Goal: Transaction & Acquisition: Purchase product/service

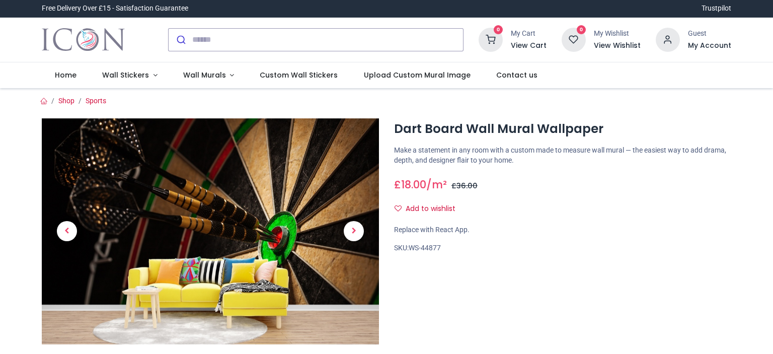
scroll to position [28, 0]
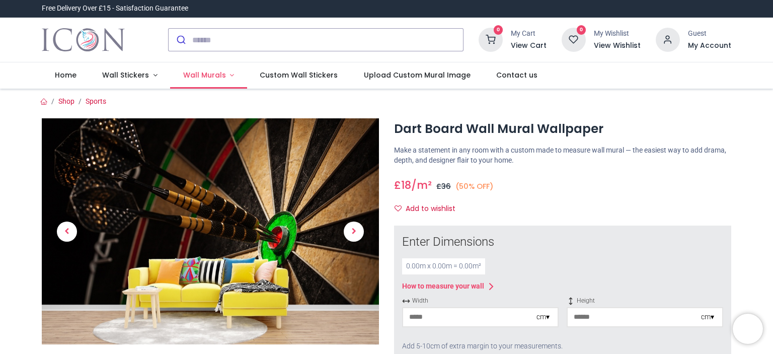
click at [203, 70] on span "Wall Murals" at bounding box center [204, 75] width 43 height 10
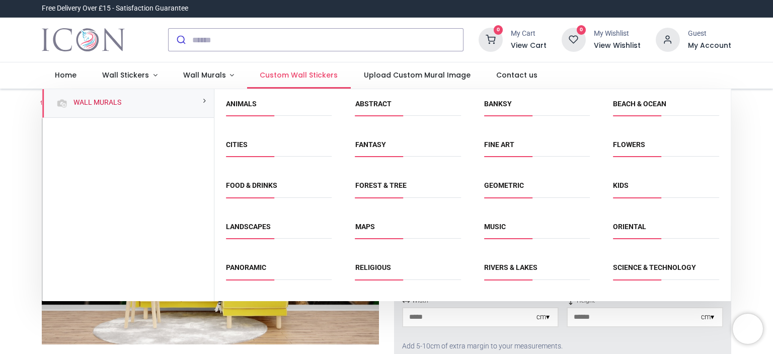
click at [278, 74] on span "Custom Wall Stickers" at bounding box center [299, 75] width 78 height 10
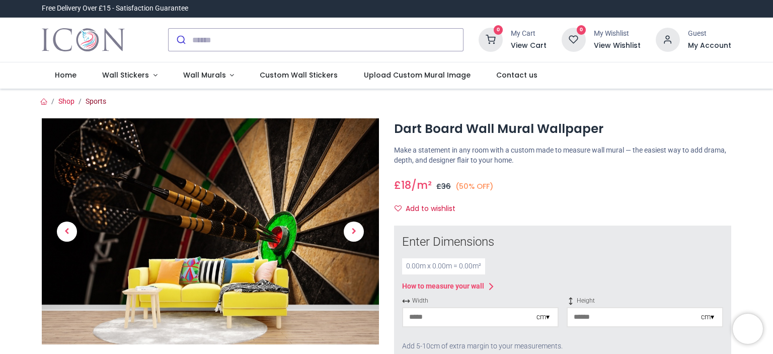
click at [93, 104] on link "Sports" at bounding box center [96, 101] width 21 height 8
click at [131, 74] on span "Wall Stickers" at bounding box center [125, 75] width 47 height 10
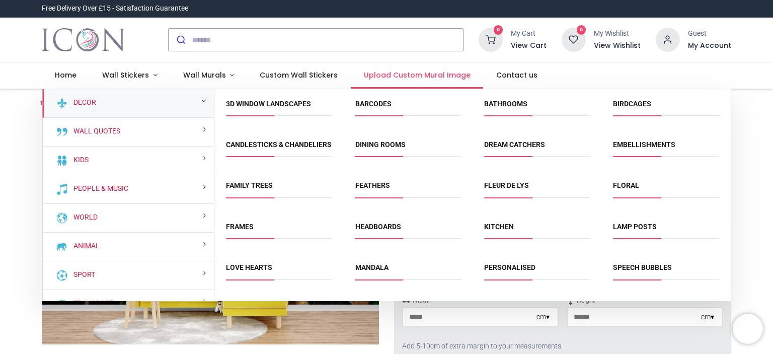
click at [392, 77] on span "Upload Custom Mural Image" at bounding box center [417, 75] width 107 height 10
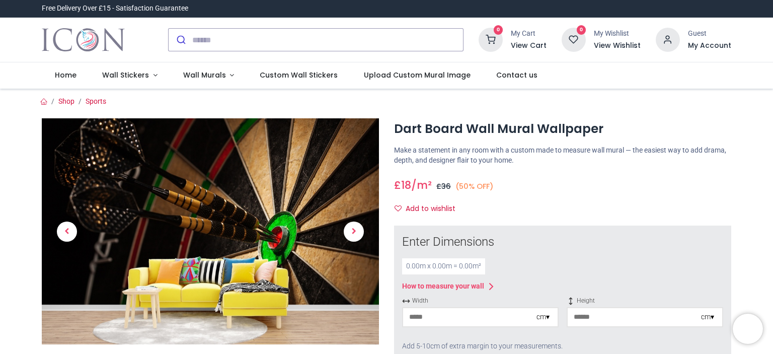
click at [243, 207] on img at bounding box center [210, 231] width 337 height 226
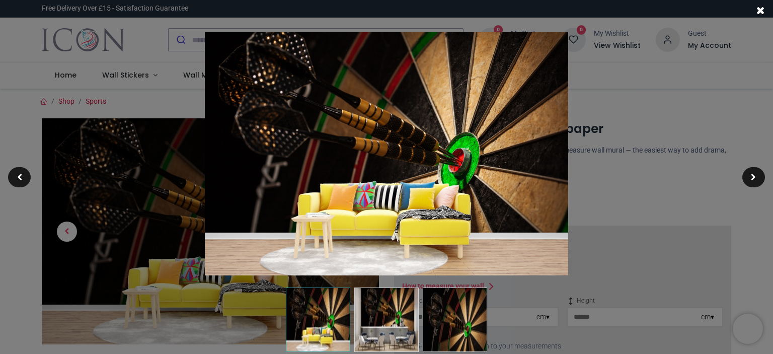
click at [465, 175] on img at bounding box center [386, 153] width 363 height 243
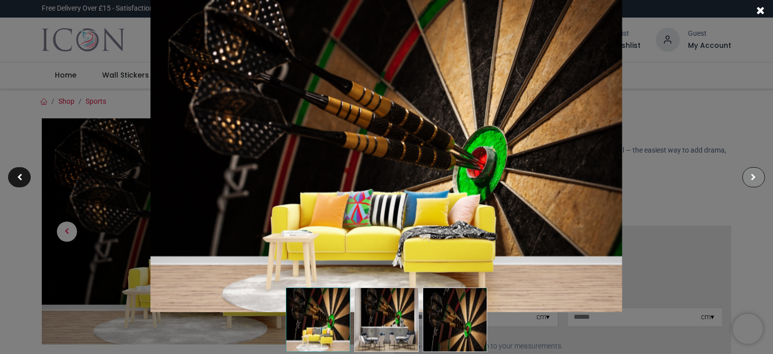
click at [752, 175] on span at bounding box center [752, 177] width 5 height 7
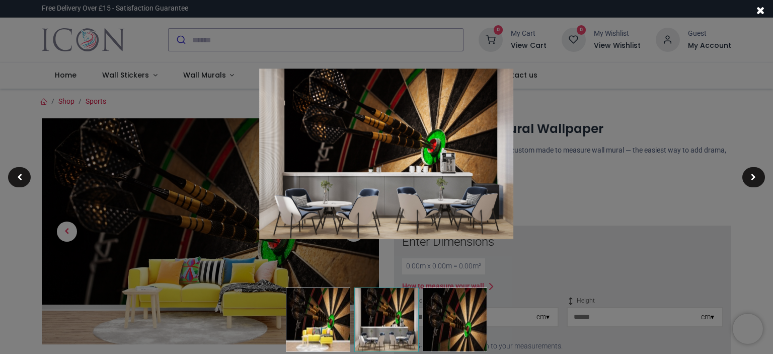
click at [456, 307] on img at bounding box center [454, 319] width 64 height 64
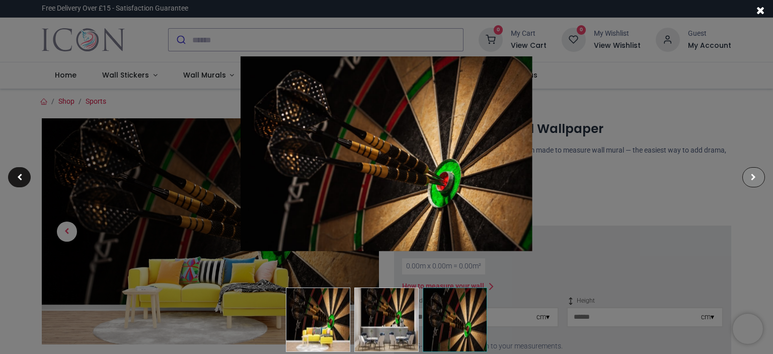
click at [753, 173] on div at bounding box center [753, 177] width 23 height 20
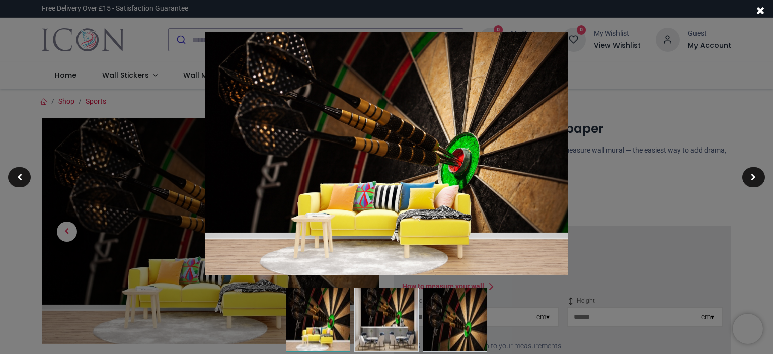
click at [32, 39] on div at bounding box center [386, 177] width 773 height 354
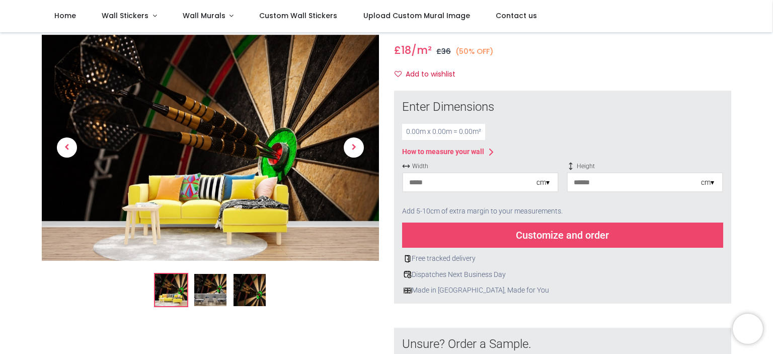
scroll to position [101, 0]
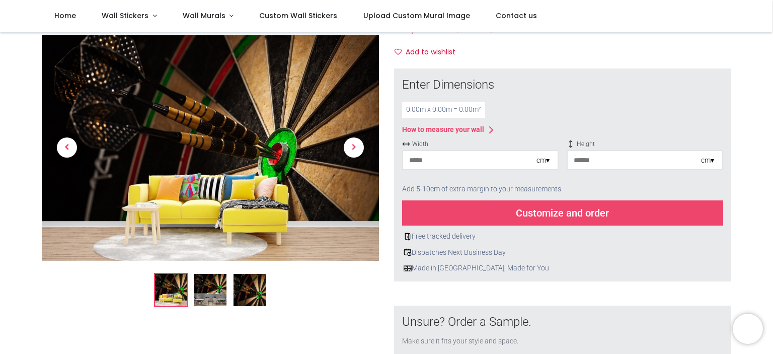
click at [443, 107] on div "0.00 m x 0.00 m = 0.00 m²" at bounding box center [443, 110] width 83 height 16
click at [538, 161] on div "cm ▾" at bounding box center [542, 160] width 13 height 10
click at [447, 179] on div "Centimeters (cm)" at bounding box center [480, 178] width 154 height 17
click at [426, 158] on input "number" at bounding box center [469, 160] width 133 height 18
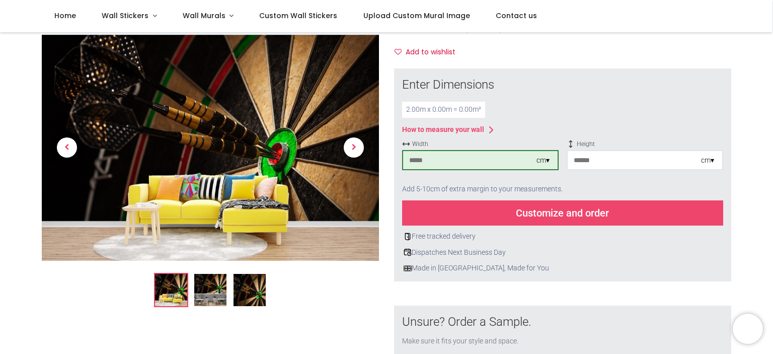
type input "***"
click at [627, 163] on input "number" at bounding box center [633, 160] width 133 height 18
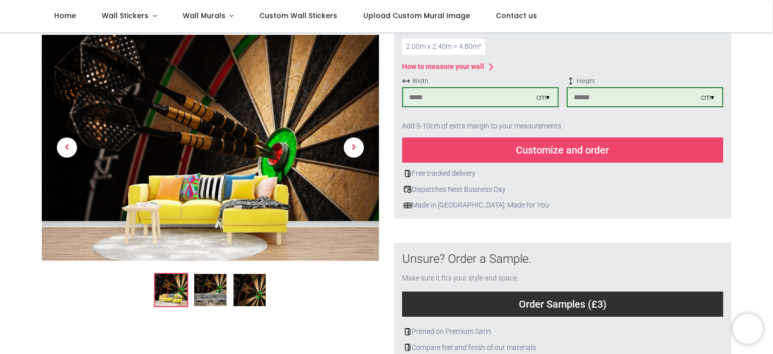
scroll to position [151, 0]
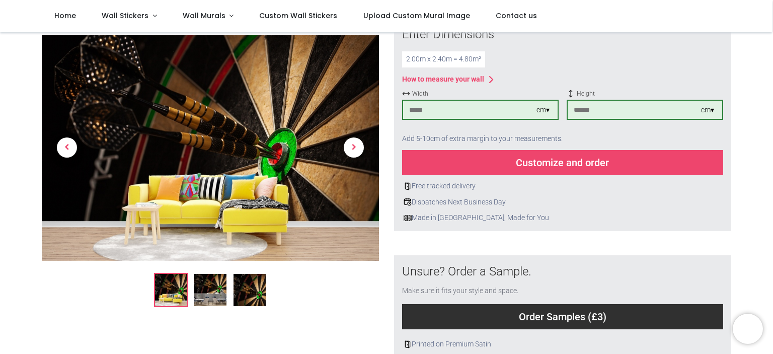
type input "***"
click at [559, 167] on div "Customize and order" at bounding box center [562, 162] width 321 height 25
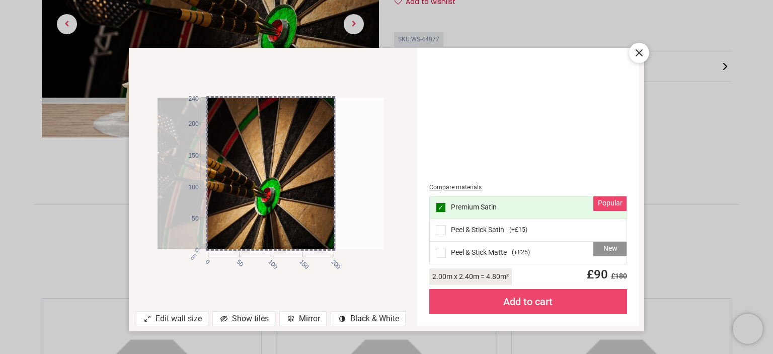
drag, startPoint x: 334, startPoint y: 246, endPoint x: 286, endPoint y: 235, distance: 49.5
click at [286, 235] on div at bounding box center [222, 173] width 226 height 151
click at [228, 318] on div "Show tiles" at bounding box center [243, 318] width 63 height 15
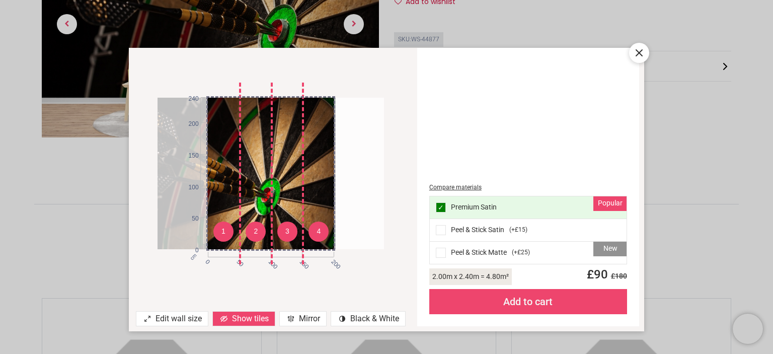
click at [637, 55] on icon at bounding box center [639, 53] width 6 height 6
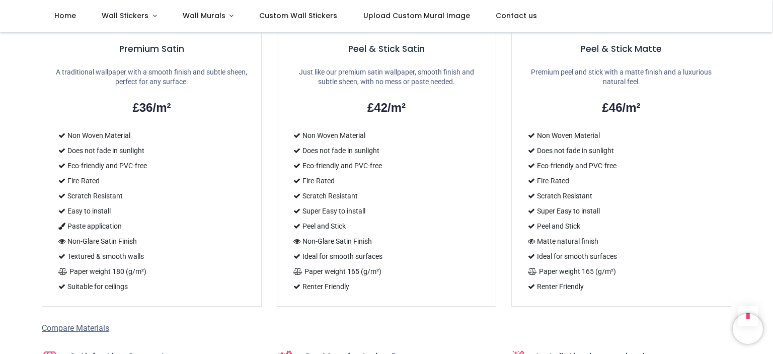
scroll to position [956, 0]
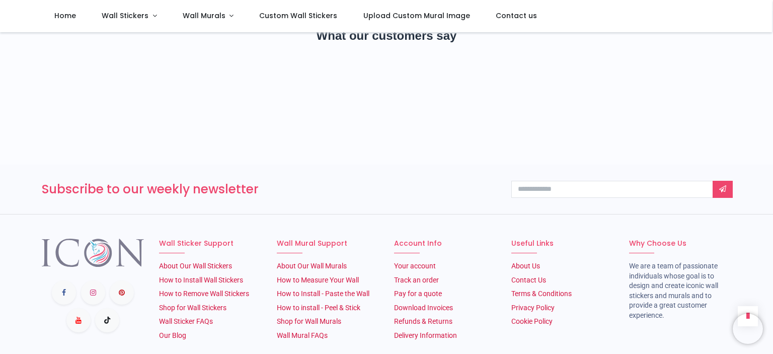
scroll to position [628, 0]
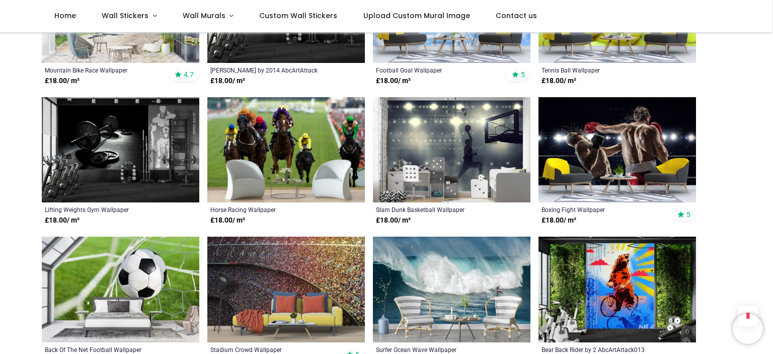
scroll to position [604, 0]
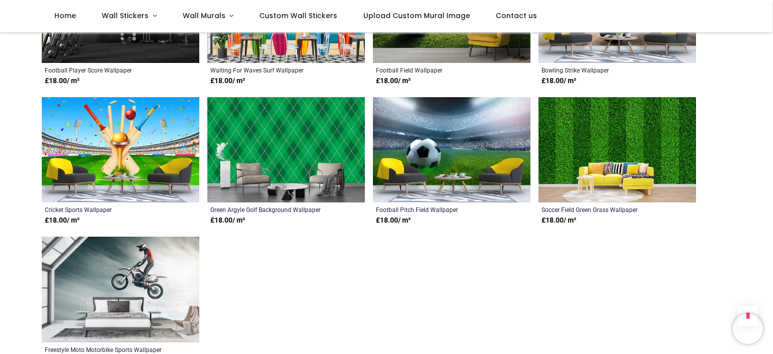
scroll to position [1861, 0]
